Goal: Task Accomplishment & Management: Use online tool/utility

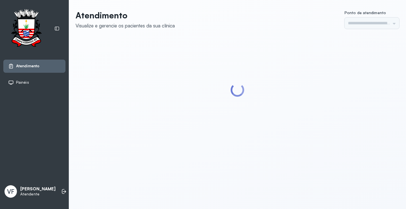
type input "*********"
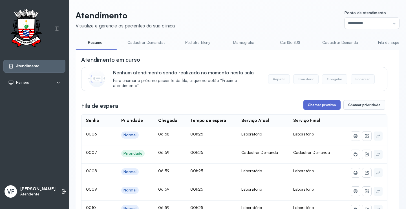
click at [318, 104] on button "Chamar próximo" at bounding box center [322, 105] width 37 height 10
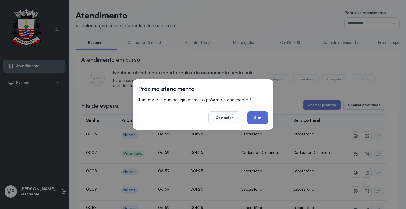
click at [255, 117] on button "Sim" at bounding box center [258, 117] width 21 height 12
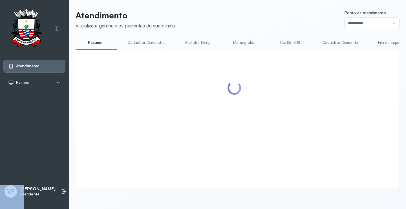
click at [212, 55] on div at bounding box center [238, 118] width 324 height 137
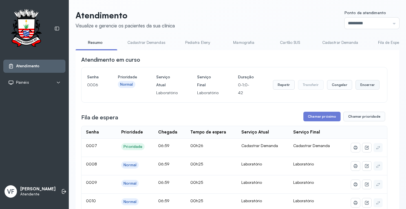
click at [363, 83] on button "Encerrar" at bounding box center [368, 85] width 24 height 10
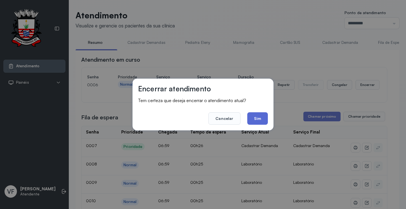
click at [262, 118] on button "Sim" at bounding box center [258, 118] width 21 height 12
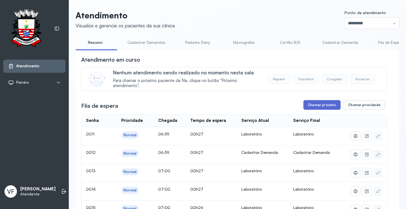
click at [315, 103] on button "Chamar próximo" at bounding box center [322, 105] width 37 height 10
click at [317, 102] on button "Chamar próximo" at bounding box center [322, 105] width 37 height 10
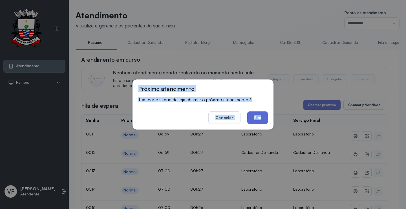
click at [263, 117] on button "Sim" at bounding box center [258, 117] width 21 height 12
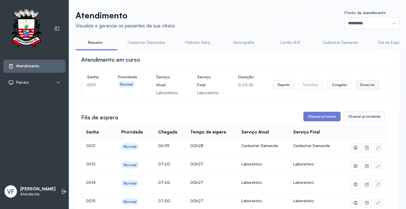
click at [358, 83] on button "Encerrar" at bounding box center [368, 85] width 24 height 10
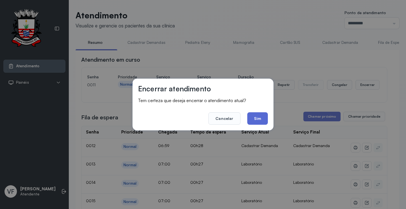
click at [257, 119] on button "Sim" at bounding box center [258, 118] width 21 height 12
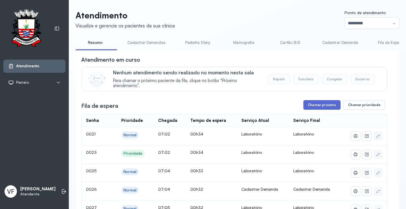
click at [321, 106] on button "Chamar próximo" at bounding box center [322, 105] width 37 height 10
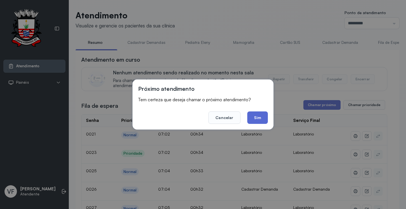
click at [260, 115] on button "Sim" at bounding box center [258, 117] width 21 height 12
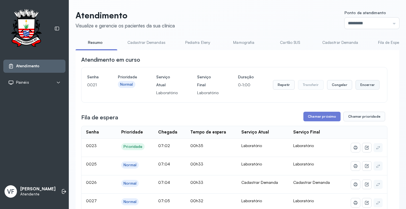
click at [360, 85] on button "Encerrar" at bounding box center [368, 85] width 24 height 10
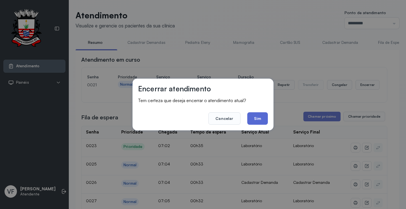
click at [258, 116] on button "Sim" at bounding box center [258, 118] width 21 height 12
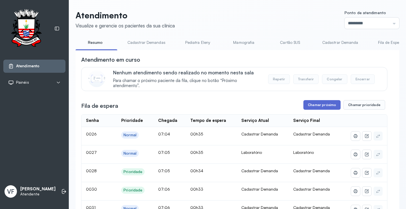
click at [321, 104] on button "Chamar próximo" at bounding box center [322, 105] width 37 height 10
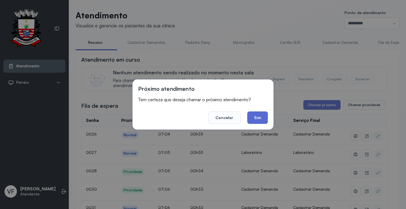
click at [262, 116] on button "Sim" at bounding box center [258, 117] width 21 height 12
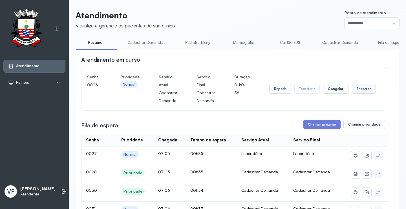
click at [360, 87] on button "Encerrar" at bounding box center [364, 89] width 24 height 10
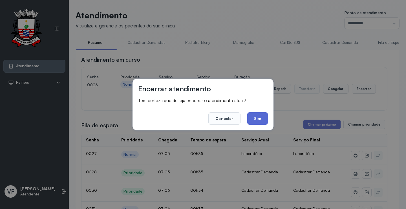
click at [259, 115] on button "Sim" at bounding box center [258, 118] width 21 height 12
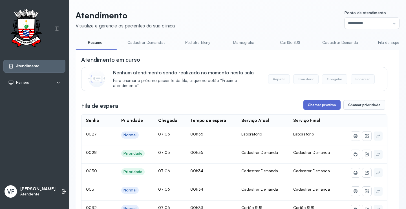
click at [319, 105] on button "Chamar próximo" at bounding box center [322, 105] width 37 height 10
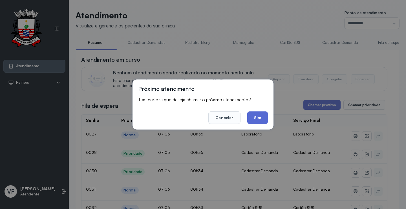
click at [257, 117] on button "Sim" at bounding box center [258, 117] width 21 height 12
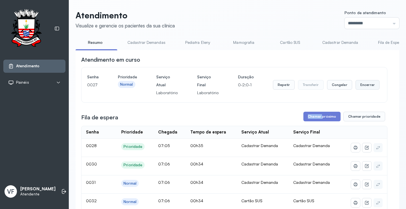
click at [365, 84] on button "Encerrar" at bounding box center [368, 85] width 24 height 10
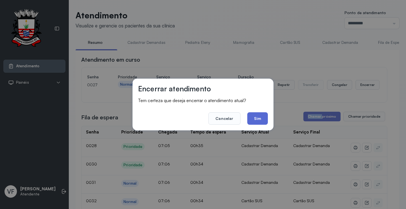
click at [260, 116] on button "Sim" at bounding box center [258, 118] width 21 height 12
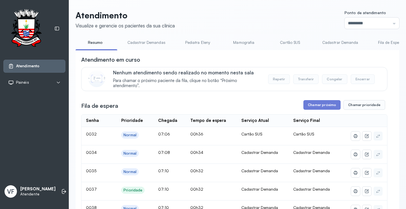
click at [338, 42] on link "Cadastrar Demanda" at bounding box center [340, 42] width 47 height 9
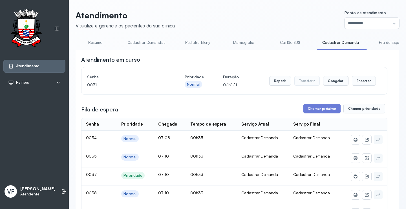
click at [154, 41] on link "Cadastrar Demandas" at bounding box center [146, 42] width 49 height 9
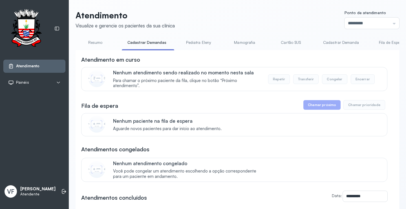
click at [342, 41] on link "Cadastrar Demanda" at bounding box center [341, 42] width 47 height 9
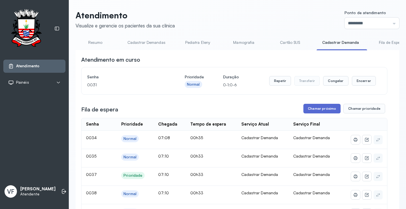
click at [320, 107] on button "Chamar próximo" at bounding box center [322, 109] width 37 height 10
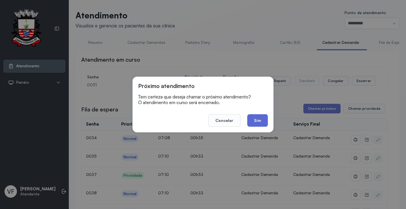
click at [261, 114] on button "Sim" at bounding box center [258, 120] width 21 height 12
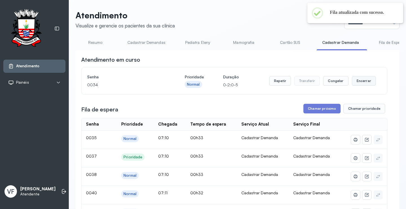
click at [357, 80] on button "Encerrar" at bounding box center [364, 81] width 24 height 10
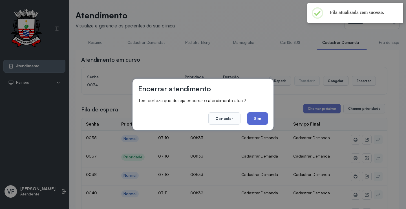
click at [259, 114] on button "Sim" at bounding box center [258, 118] width 21 height 12
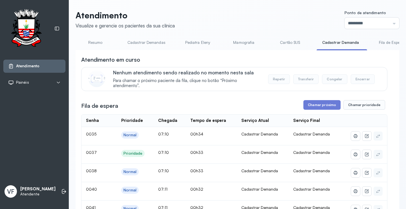
click at [97, 40] on link "Resumo" at bounding box center [96, 42] width 40 height 9
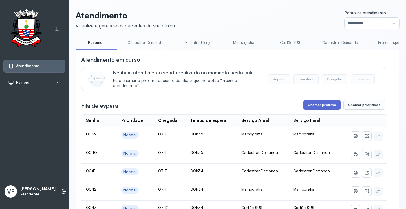
click at [320, 105] on button "Chamar próximo" at bounding box center [322, 105] width 37 height 10
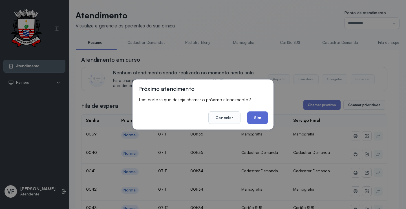
click at [257, 117] on button "Sim" at bounding box center [258, 117] width 21 height 12
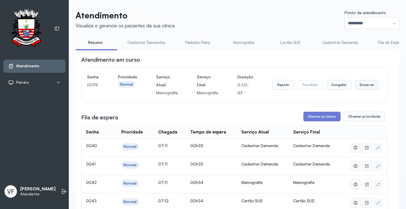
click at [362, 82] on button "Encerrar" at bounding box center [367, 85] width 24 height 10
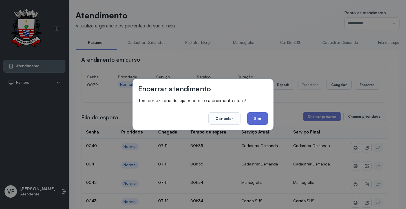
click at [259, 114] on button "Sim" at bounding box center [258, 118] width 21 height 12
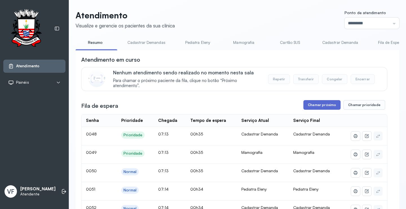
click at [315, 104] on button "Chamar próximo" at bounding box center [322, 105] width 37 height 10
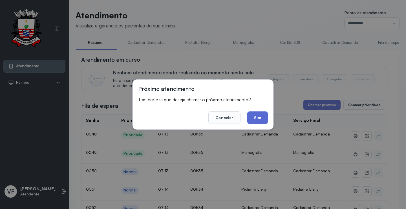
click at [256, 114] on button "Sim" at bounding box center [258, 117] width 21 height 12
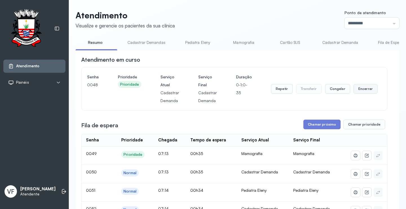
click at [359, 86] on button "Encerrar" at bounding box center [366, 89] width 24 height 10
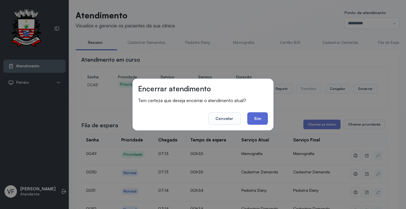
click at [261, 116] on button "Sim" at bounding box center [258, 118] width 21 height 12
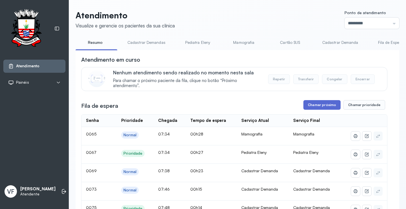
click at [321, 104] on button "Chamar próximo" at bounding box center [322, 105] width 37 height 10
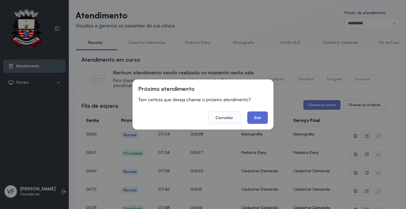
click at [260, 117] on button "Sim" at bounding box center [258, 117] width 21 height 12
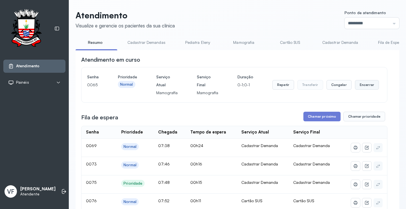
click at [366, 85] on button "Encerrar" at bounding box center [367, 85] width 24 height 10
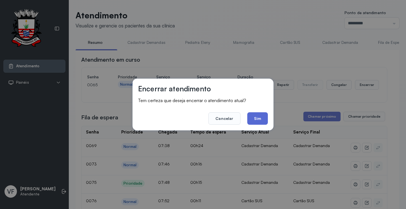
click at [260, 117] on button "Sim" at bounding box center [258, 118] width 21 height 12
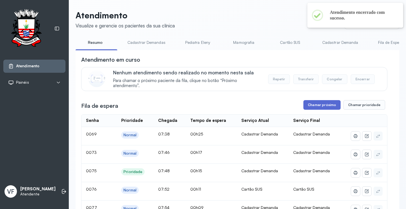
click at [322, 103] on button "Chamar próximo" at bounding box center [322, 105] width 37 height 10
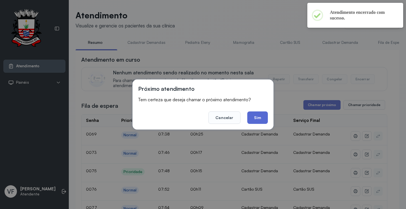
click at [257, 117] on button "Sim" at bounding box center [258, 117] width 21 height 12
